Goal: Register for event/course

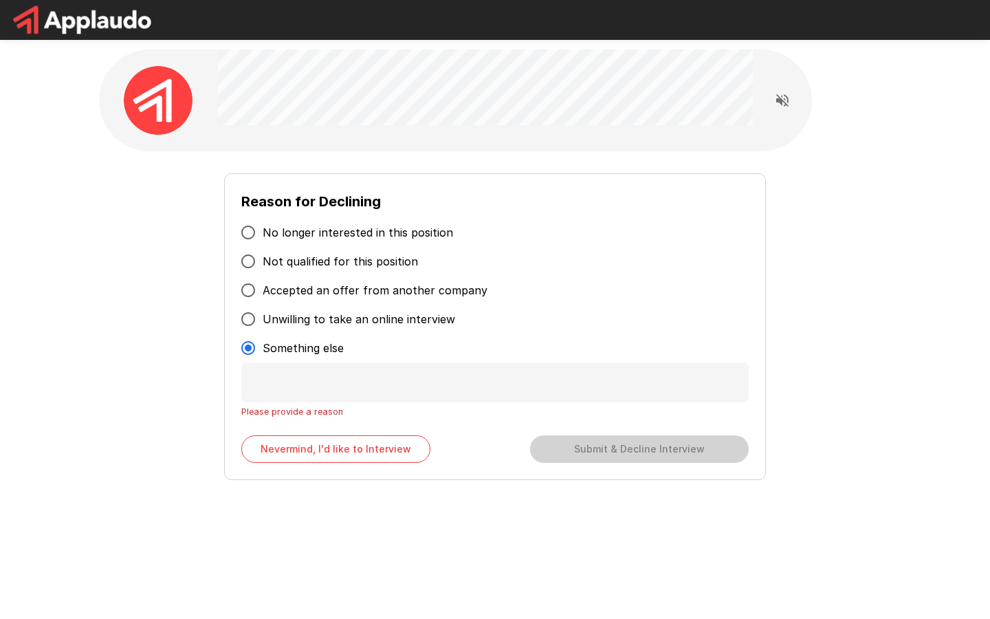
click at [335, 449] on button "Nevermind, I'd like to Interview" at bounding box center [335, 448] width 189 height 27
